Goal: Check status: Check status

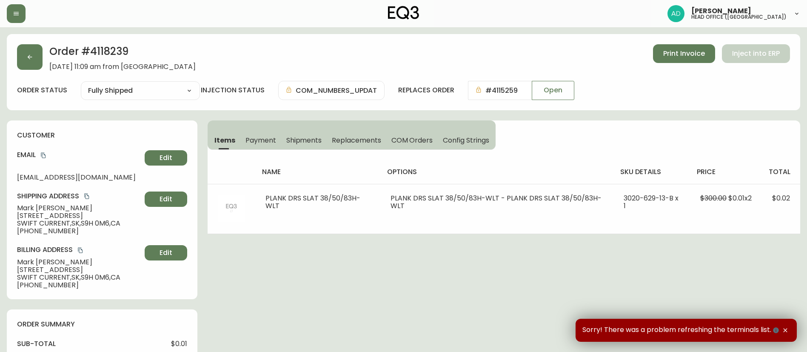
type input "Fully Shipped"
select select "FULLY_SHIPPED"
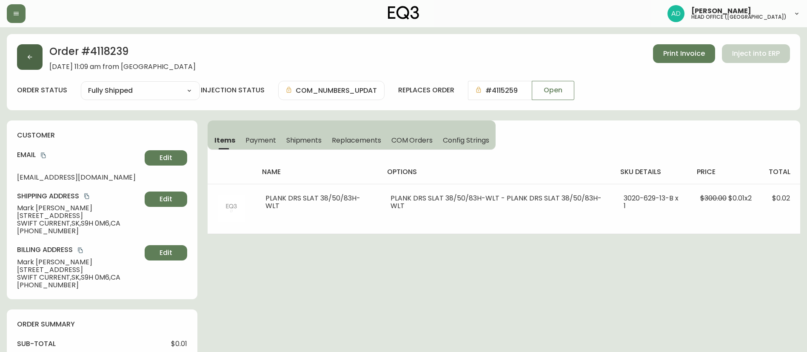
click at [39, 57] on button "button" at bounding box center [30, 57] width 26 height 26
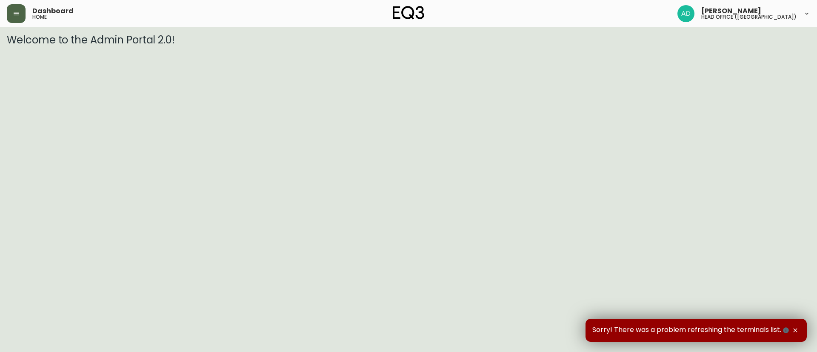
click at [19, 12] on icon "button" at bounding box center [16, 13] width 5 height 3
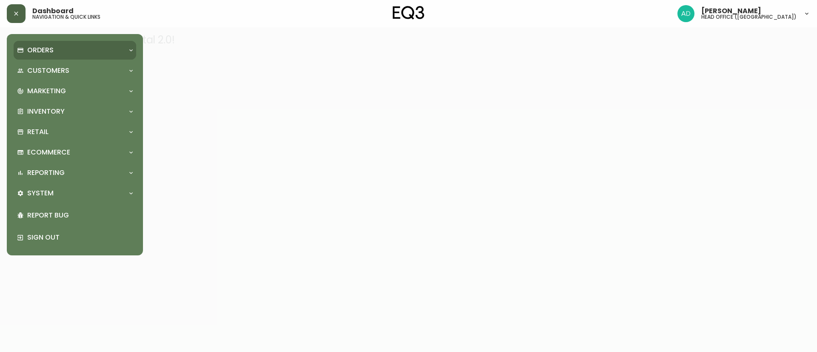
click at [38, 52] on p "Orders" at bounding box center [40, 50] width 26 height 9
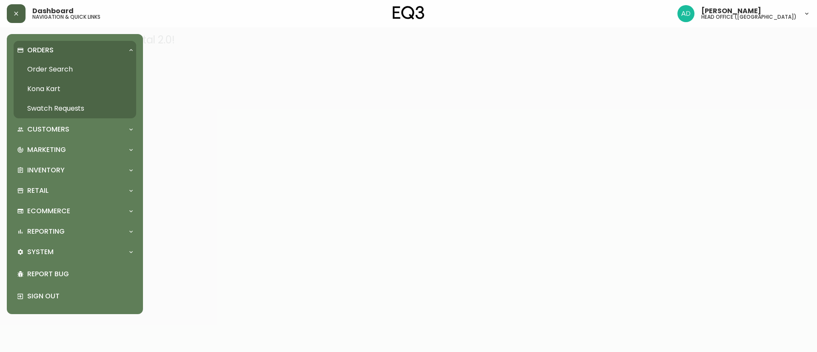
click at [60, 67] on link "Order Search" at bounding box center [75, 70] width 123 height 20
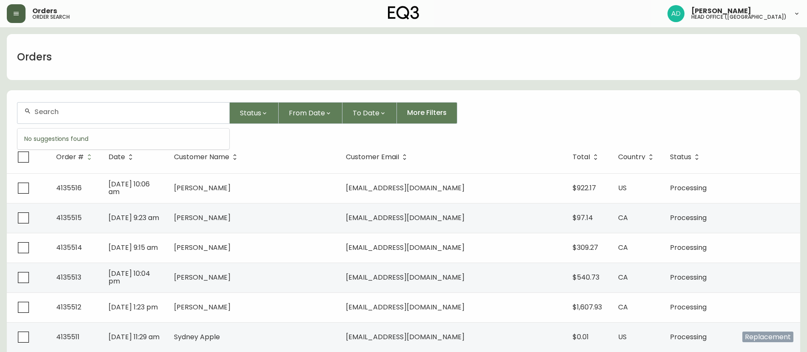
click at [166, 110] on input "text" at bounding box center [128, 112] width 188 height 8
paste input "4131859"
type input "4131859"
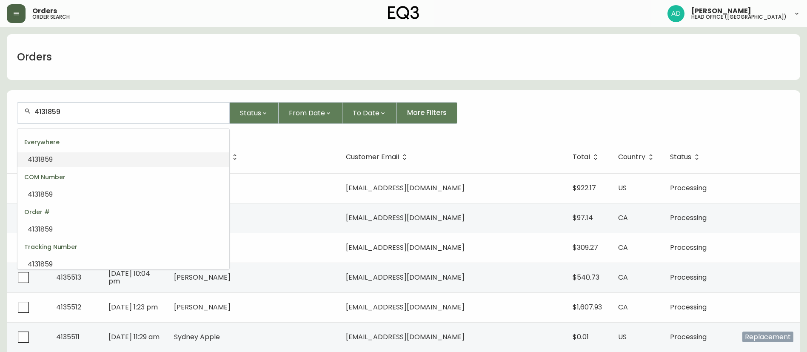
click at [113, 156] on li "4131859" at bounding box center [123, 159] width 212 height 14
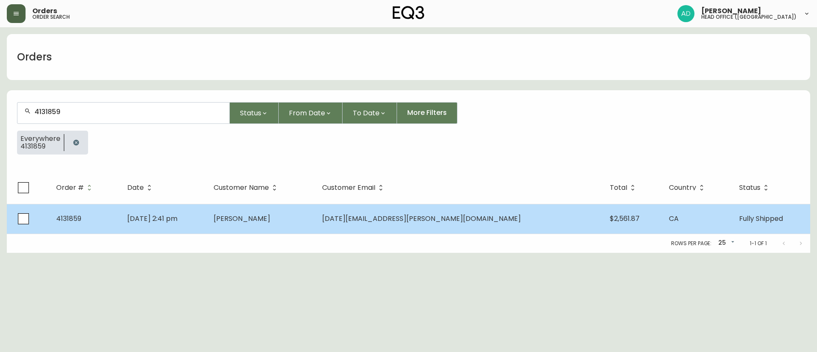
click at [207, 213] on td "[DATE] 2:41 pm" at bounding box center [163, 219] width 86 height 30
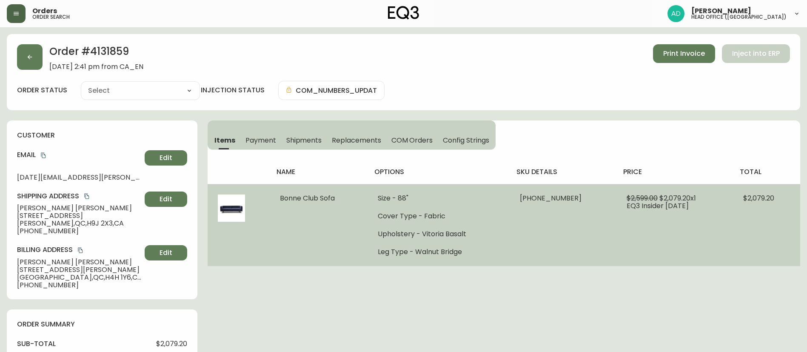
type input "Fully Shipped"
select select "FULLY_SHIPPED"
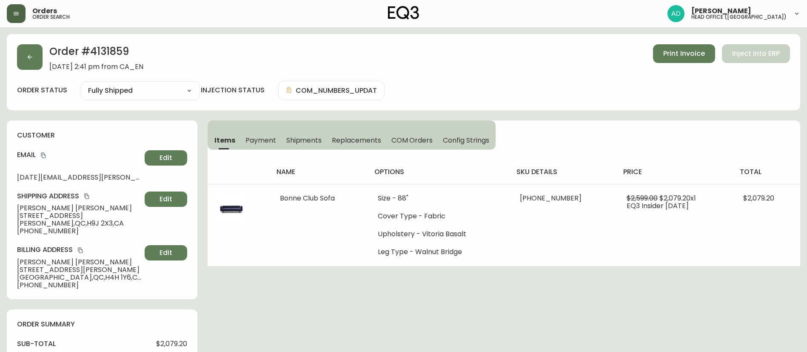
click at [43, 157] on icon "copy" at bounding box center [43, 155] width 6 height 6
